Goal: Check status: Check status

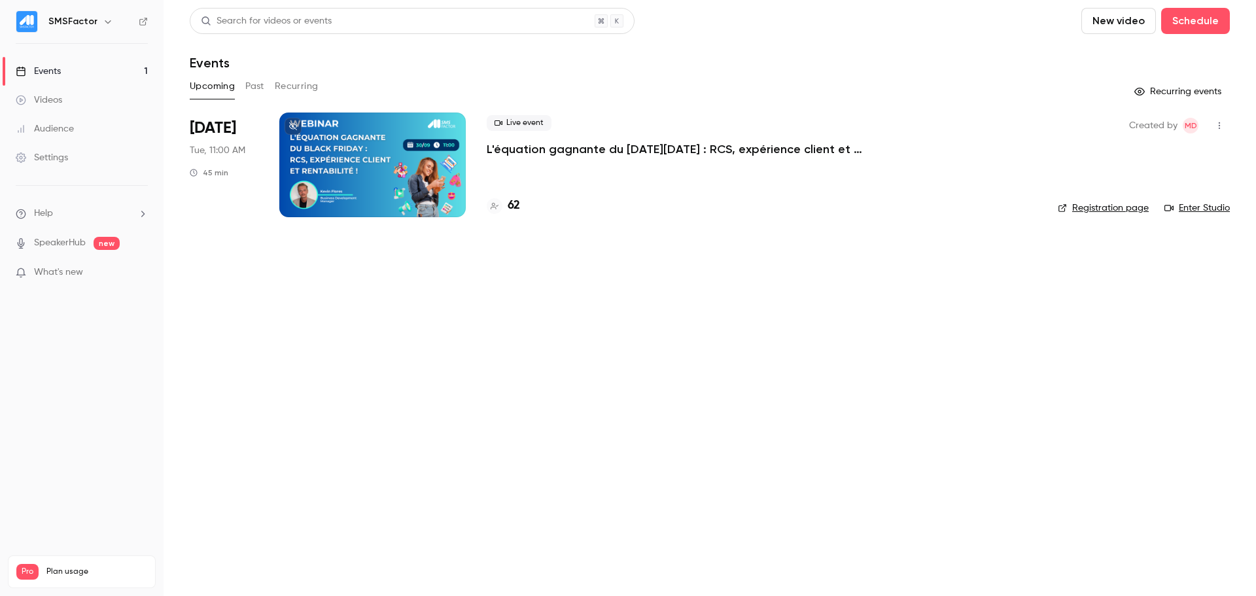
click at [544, 152] on p "L'équation gagnante du [DATE][DATE] : RCS, expérience client et rentabilité !" at bounding box center [683, 149] width 393 height 16
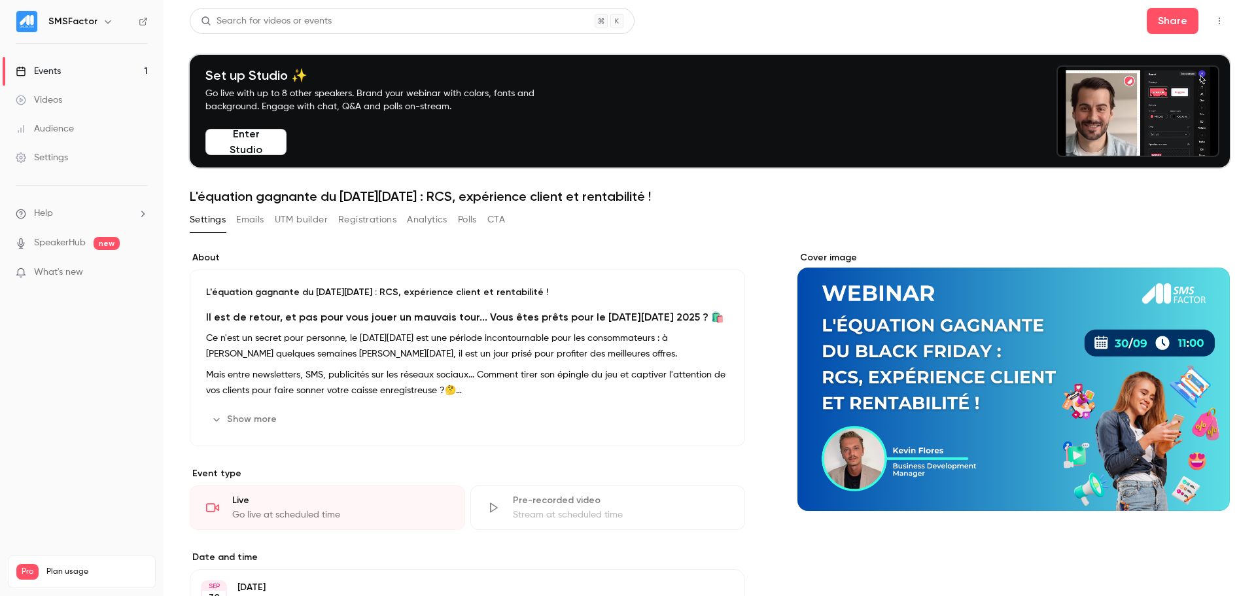
click at [313, 225] on button "UTM builder" at bounding box center [301, 219] width 53 height 21
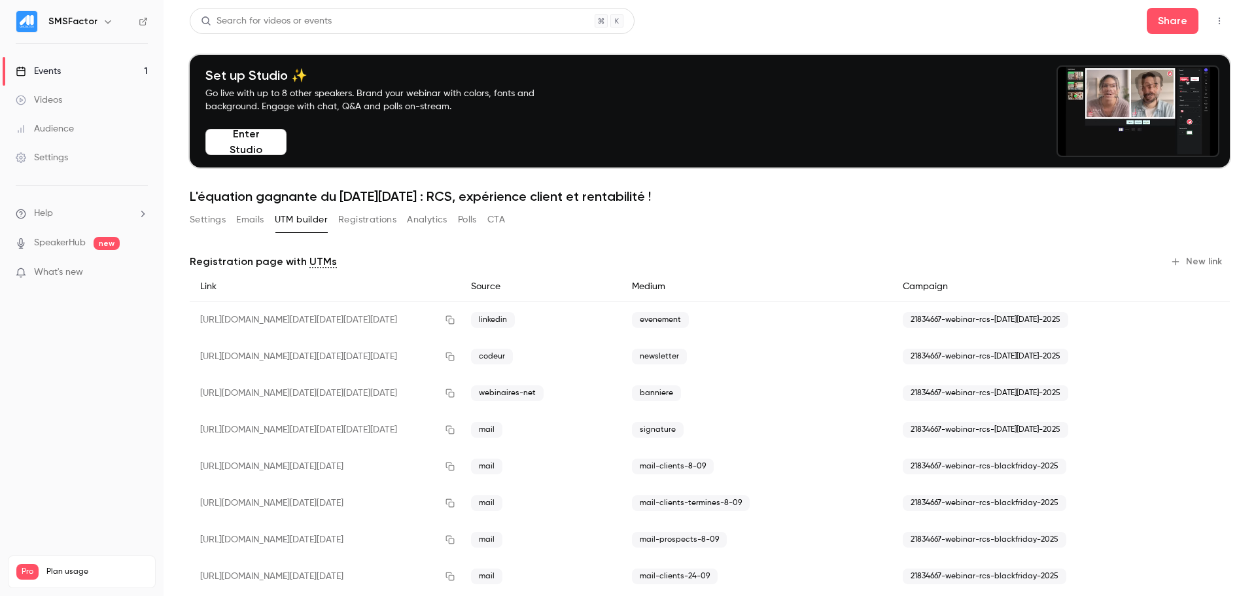
drag, startPoint x: 364, startPoint y: 217, endPoint x: 425, endPoint y: 222, distance: 61.0
click at [366, 218] on button "Registrations" at bounding box center [367, 219] width 58 height 21
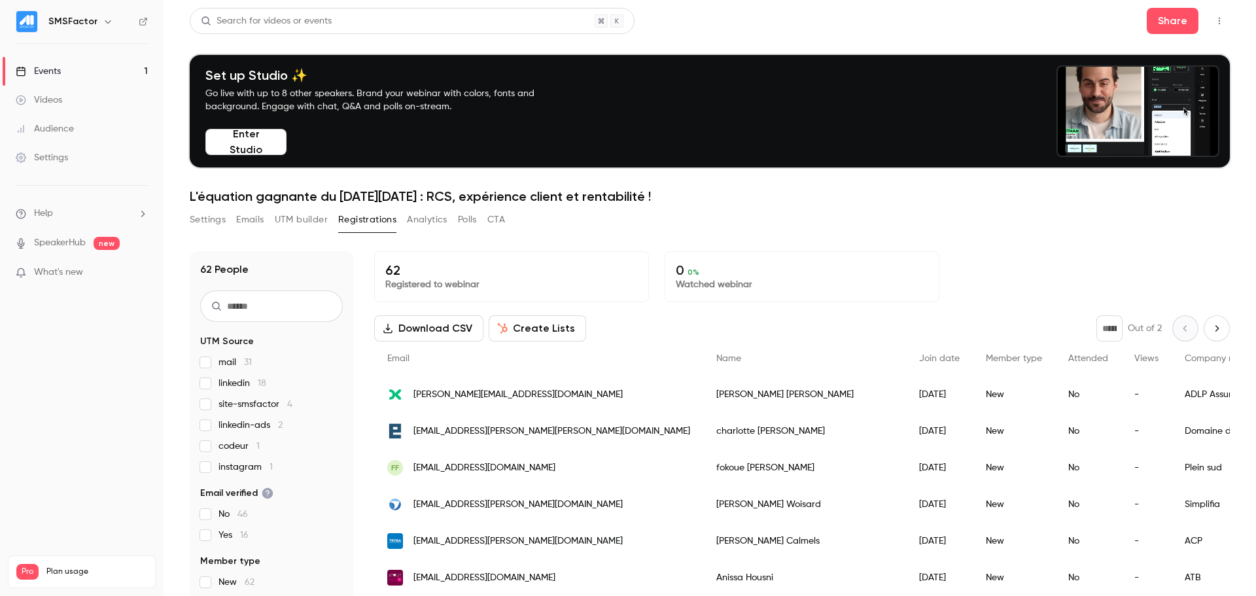
click at [428, 222] on button "Analytics" at bounding box center [427, 219] width 41 height 21
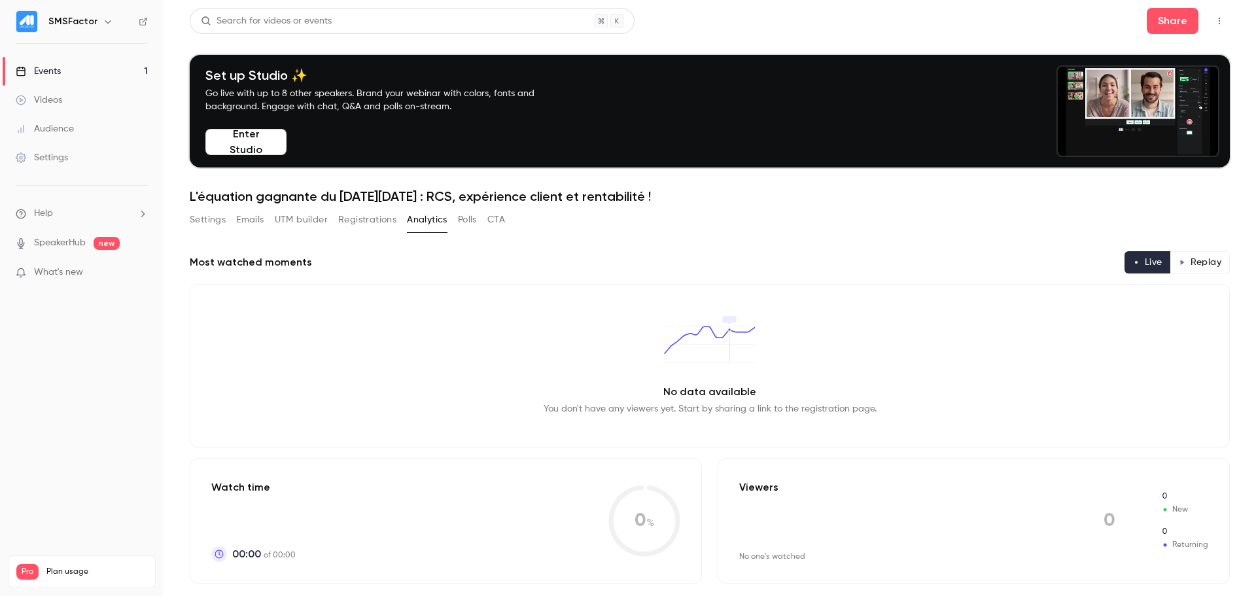
click at [370, 221] on button "Registrations" at bounding box center [367, 219] width 58 height 21
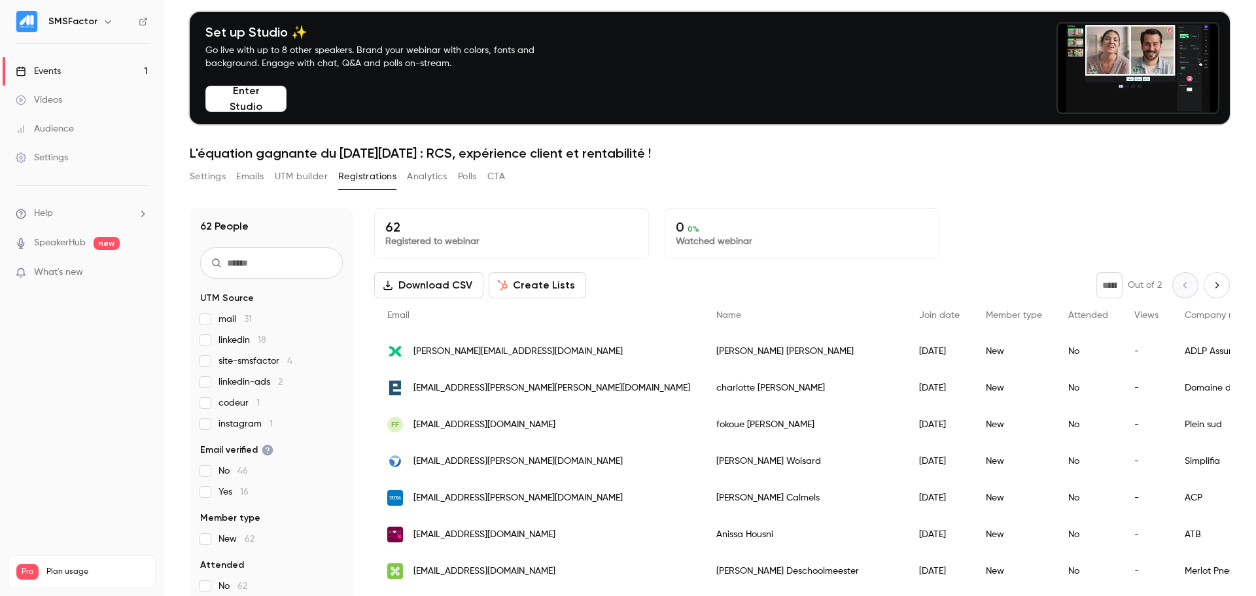
scroll to position [65, 0]
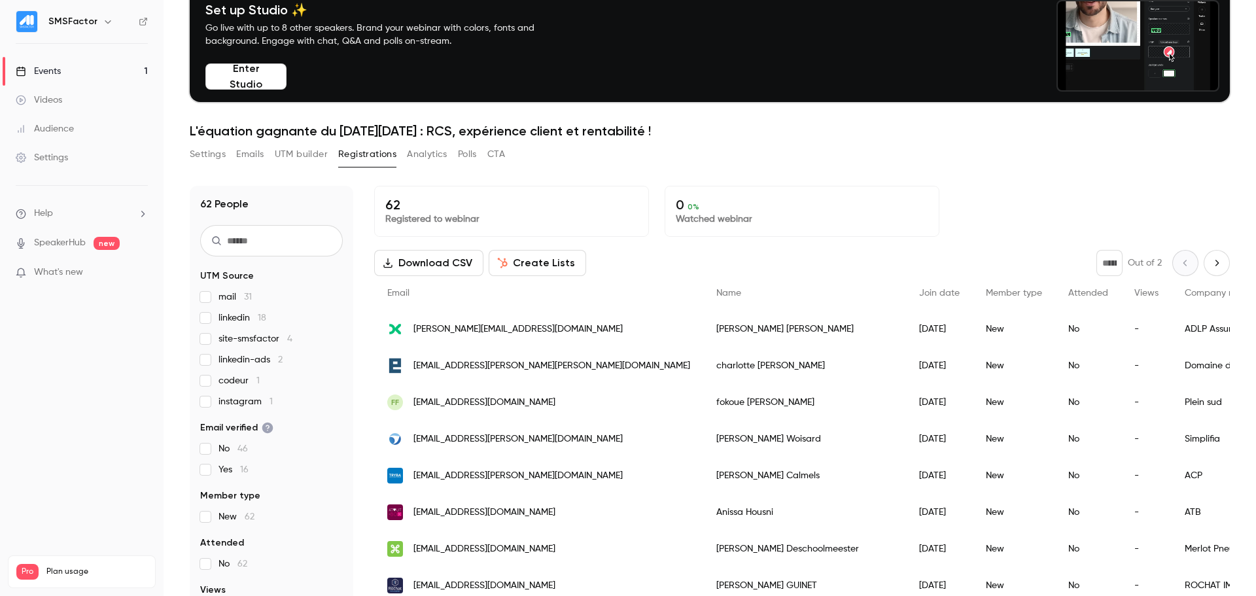
click at [419, 154] on button "Analytics" at bounding box center [427, 154] width 41 height 21
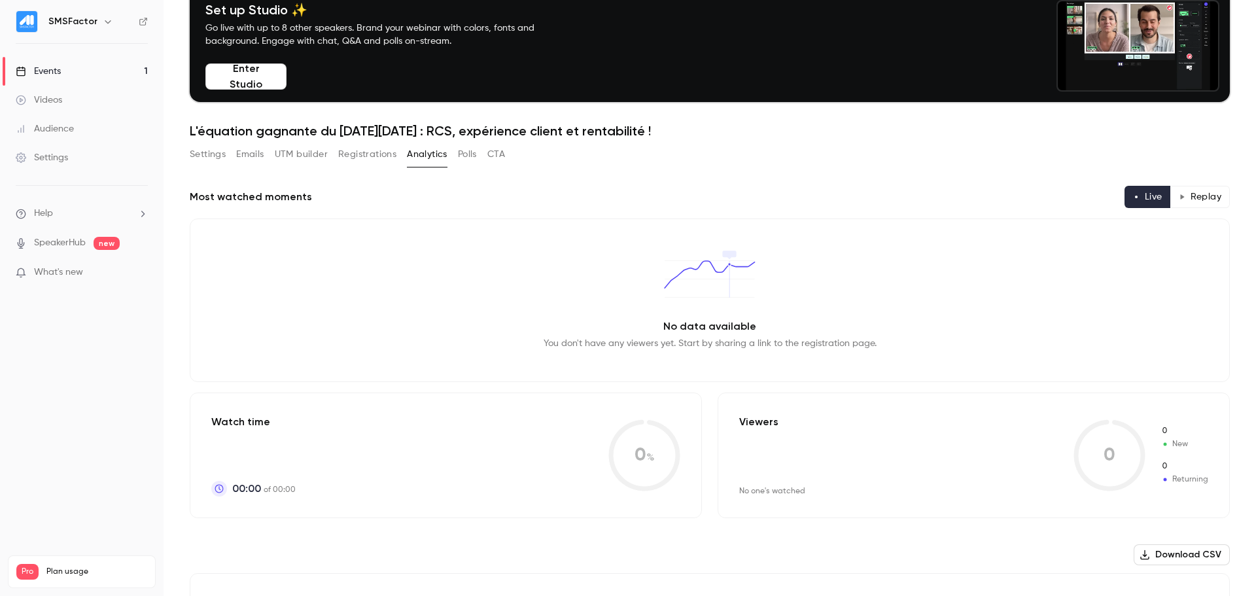
click at [363, 156] on button "Registrations" at bounding box center [367, 154] width 58 height 21
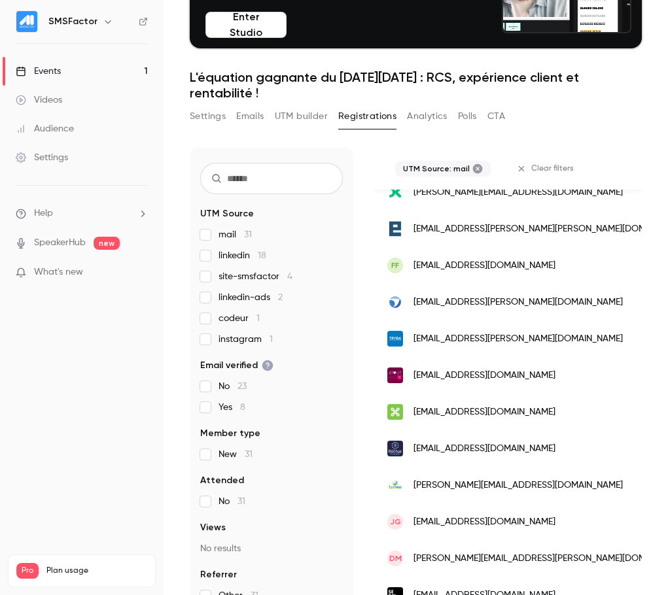
scroll to position [0, 550]
